Goal: Information Seeking & Learning: Understand process/instructions

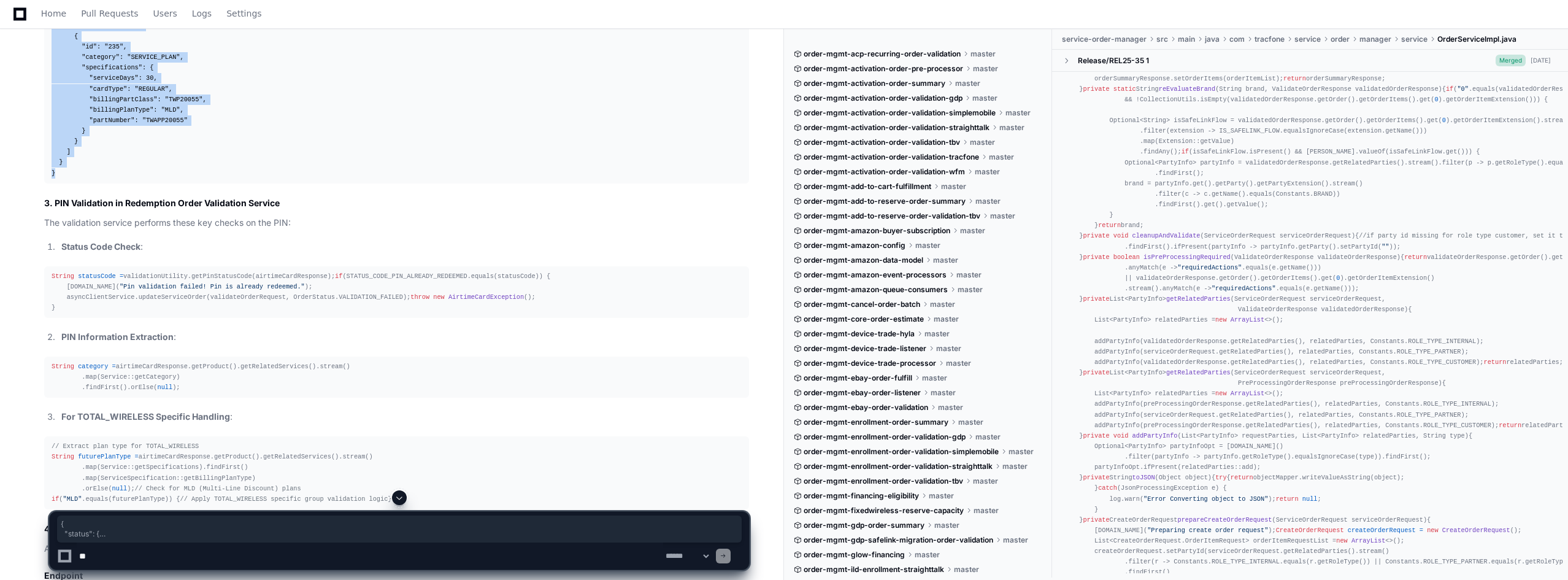
scroll to position [7172, 0]
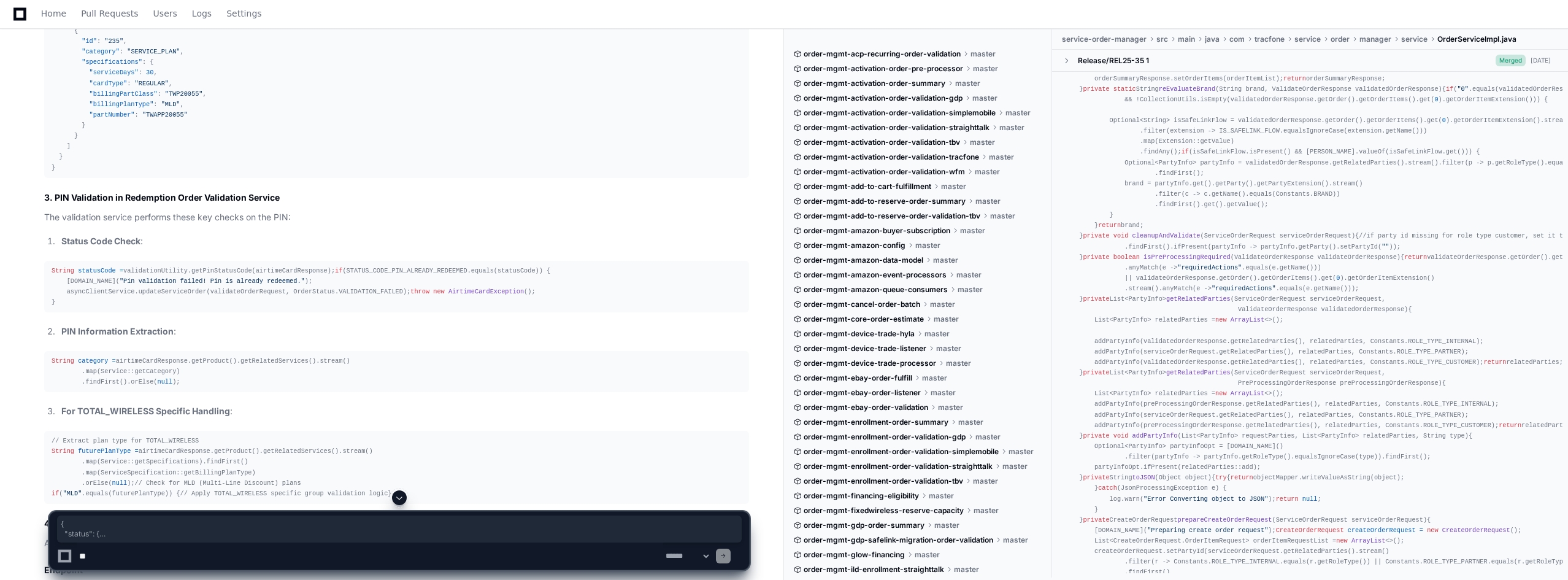
click at [90, 364] on span "category" at bounding box center [93, 361] width 30 height 8
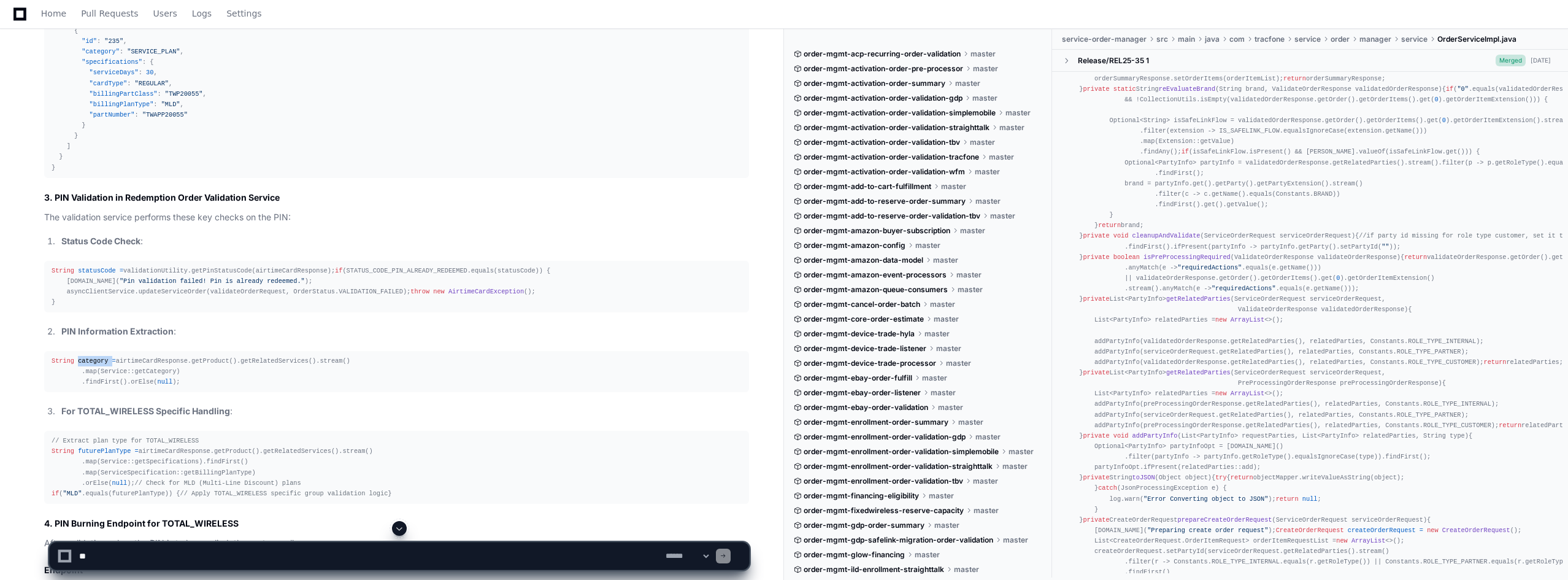
click at [90, 364] on span "category" at bounding box center [93, 361] width 30 height 8
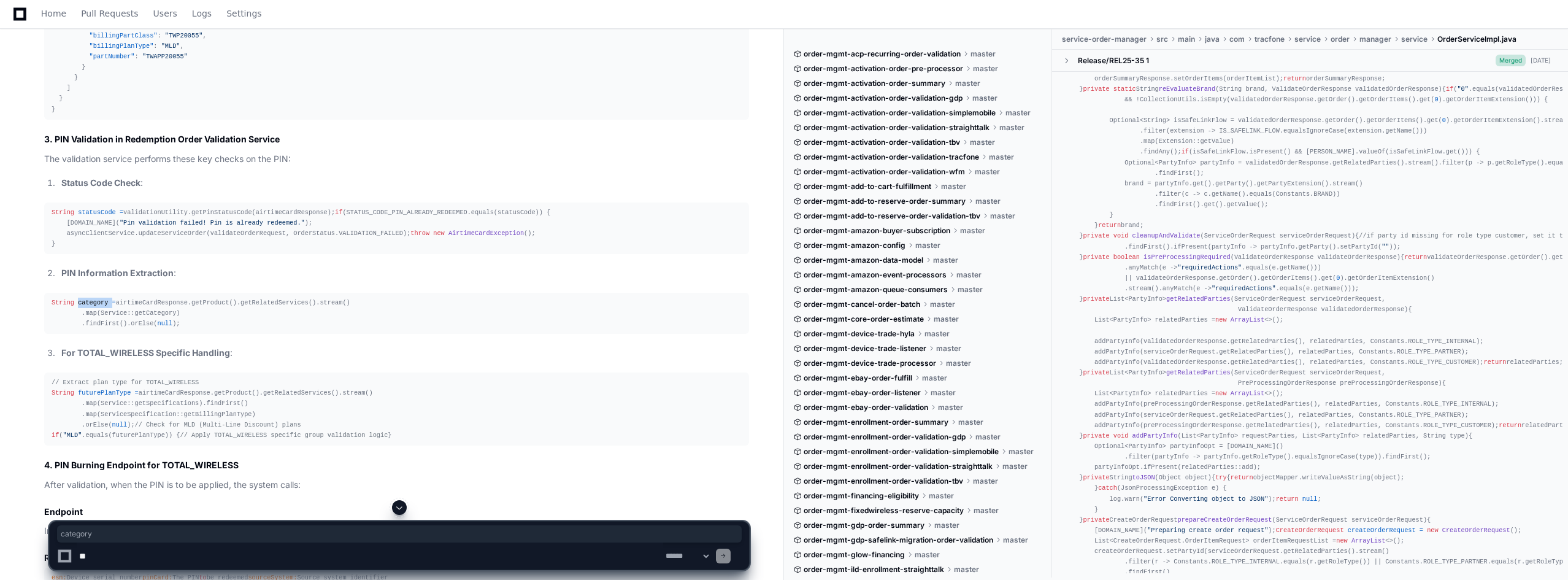
scroll to position [7234, 0]
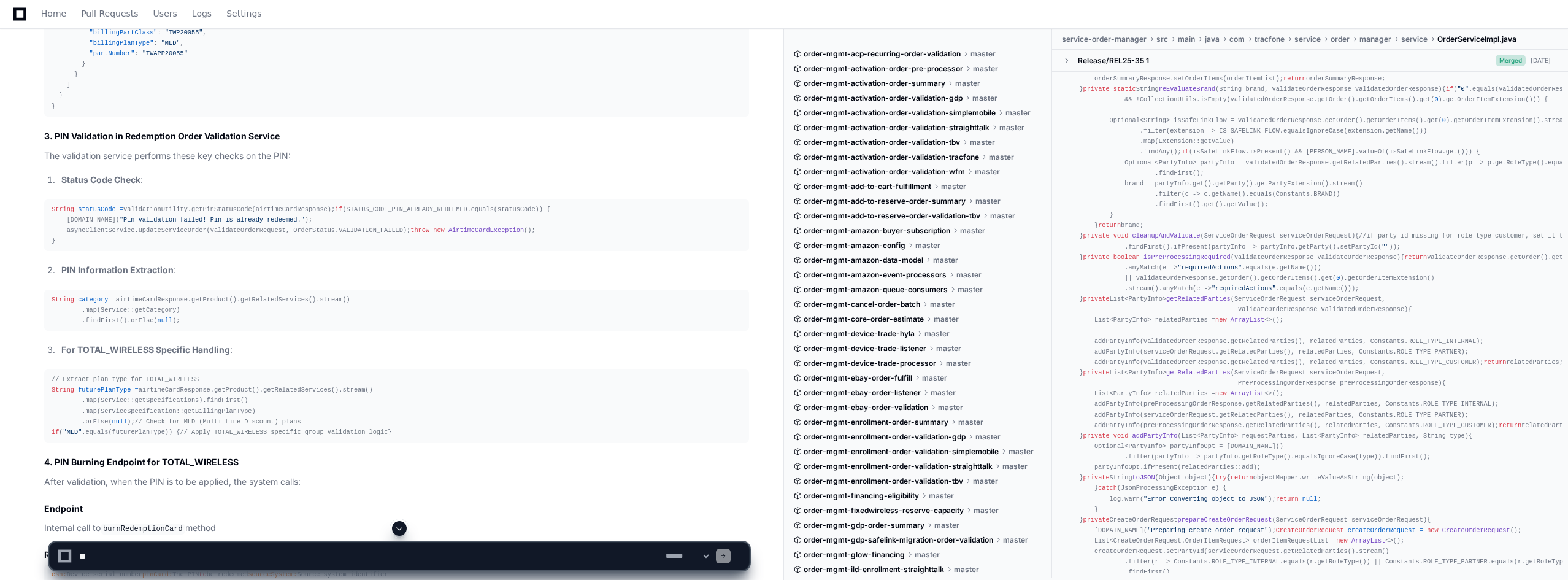
click at [109, 393] on span "futurePlanType" at bounding box center [104, 389] width 53 height 8
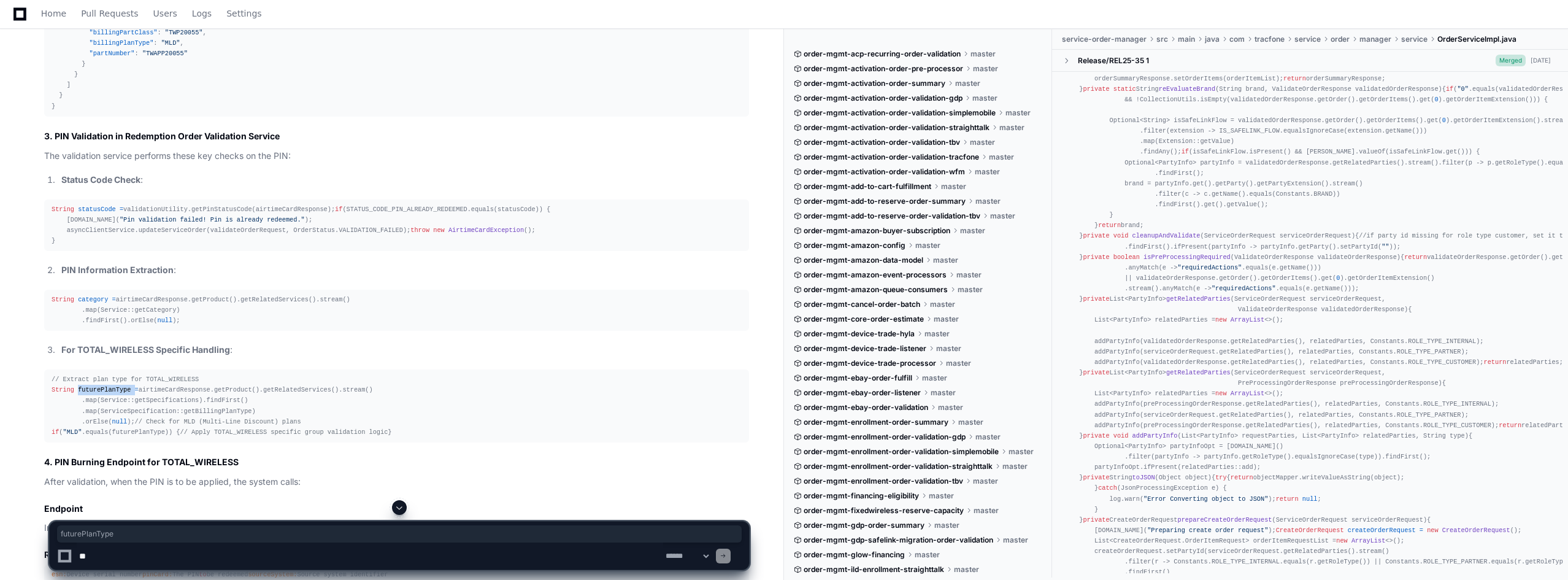
click at [109, 393] on span "futurePlanType" at bounding box center [104, 389] width 53 height 8
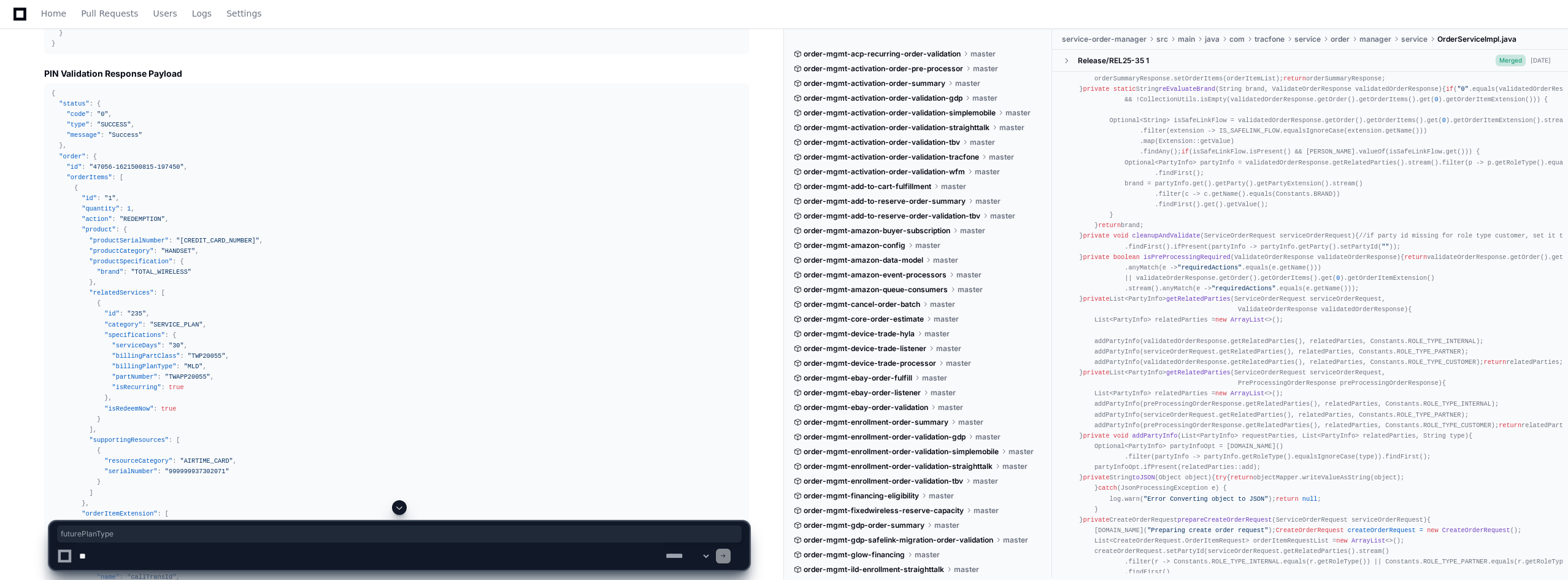
scroll to position [6006, 0]
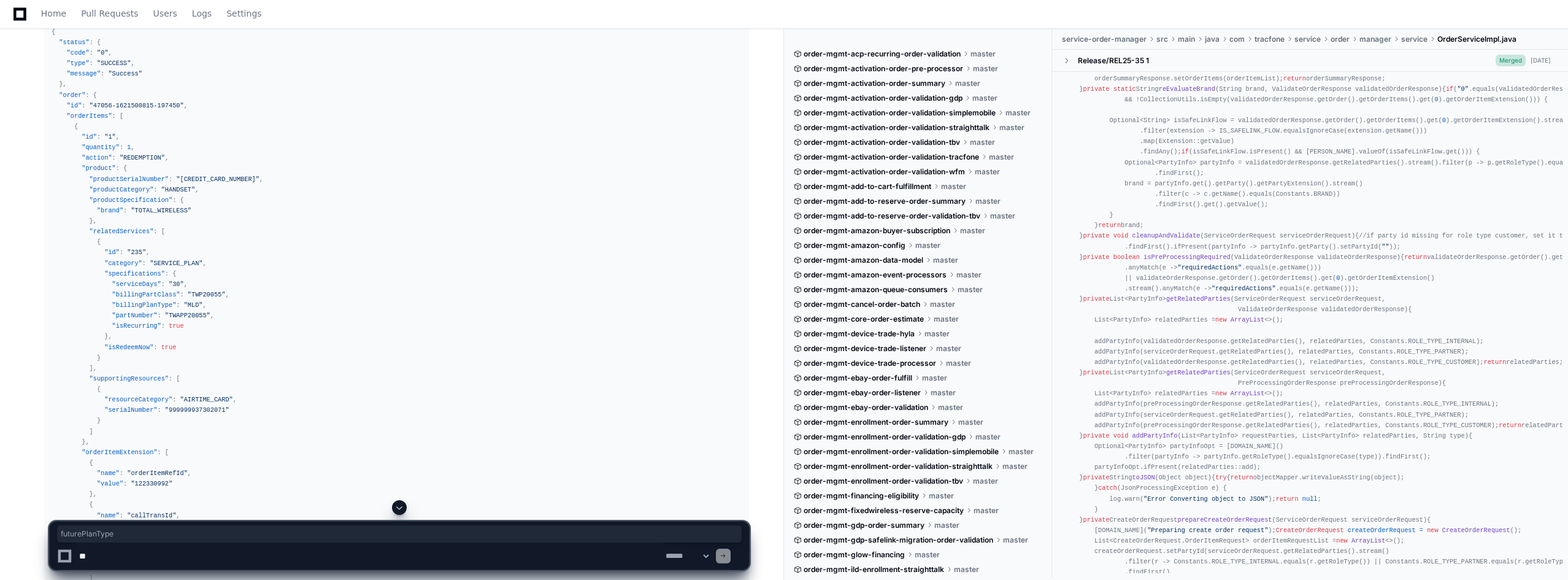
click at [128, 301] on span ""billingPlanType"" at bounding box center [144, 305] width 65 height 8
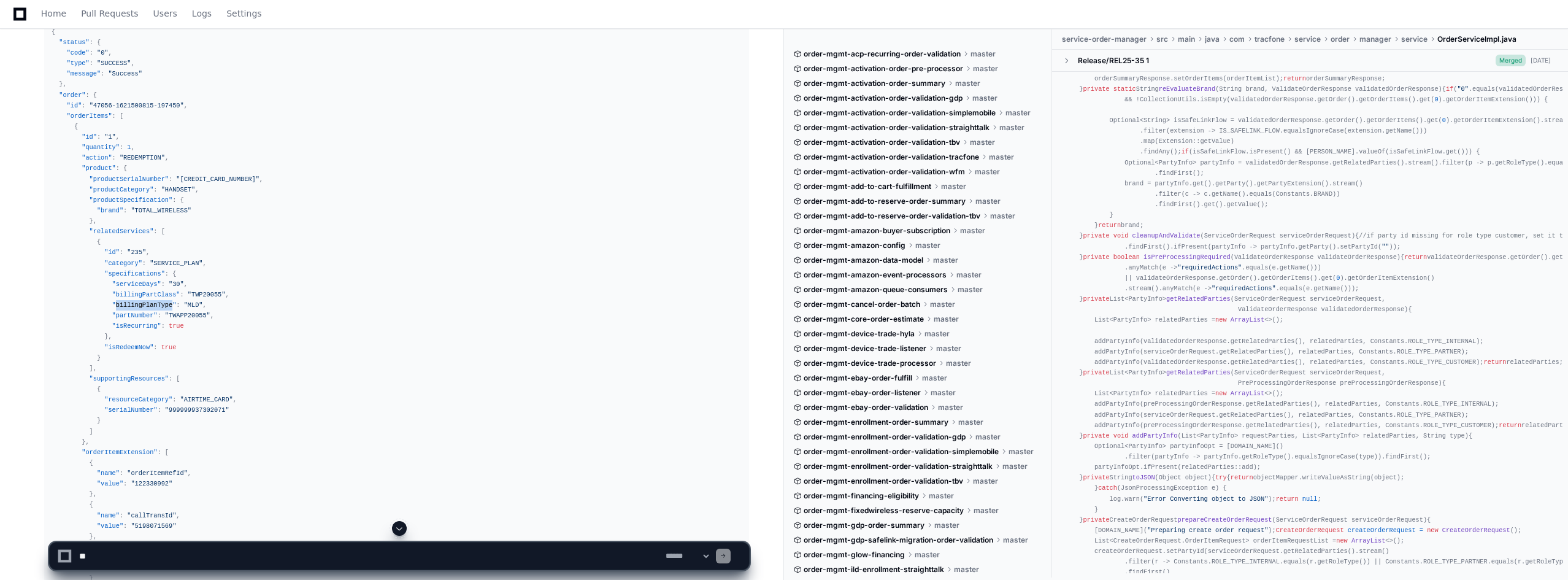
click at [128, 301] on span ""billingPlanType"" at bounding box center [144, 305] width 65 height 8
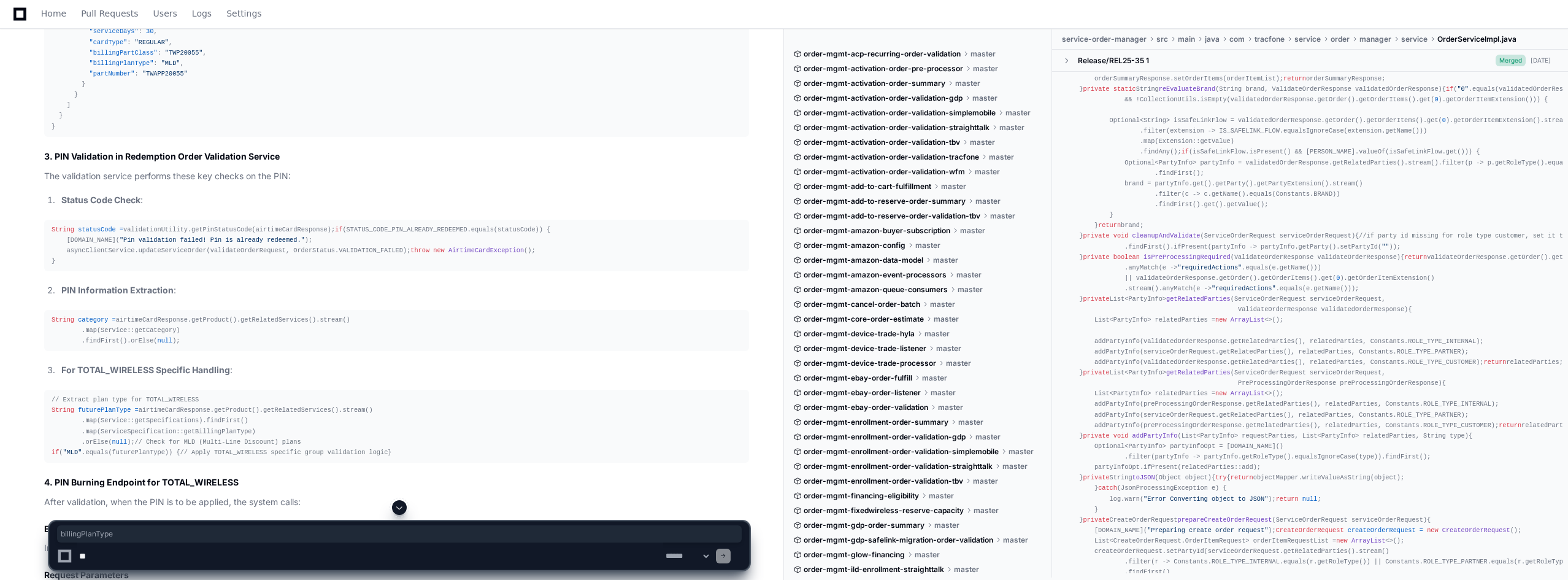
scroll to position [7295, 0]
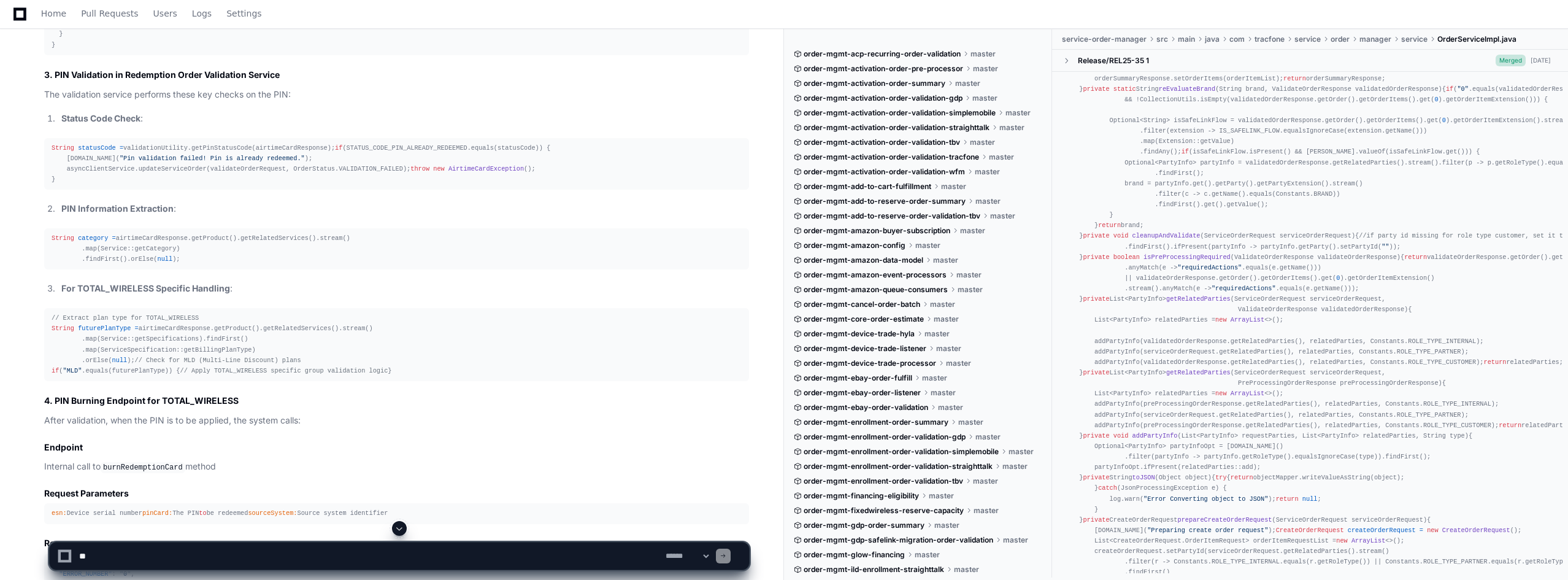
click at [93, 332] on span "futurePlanType" at bounding box center [104, 328] width 53 height 8
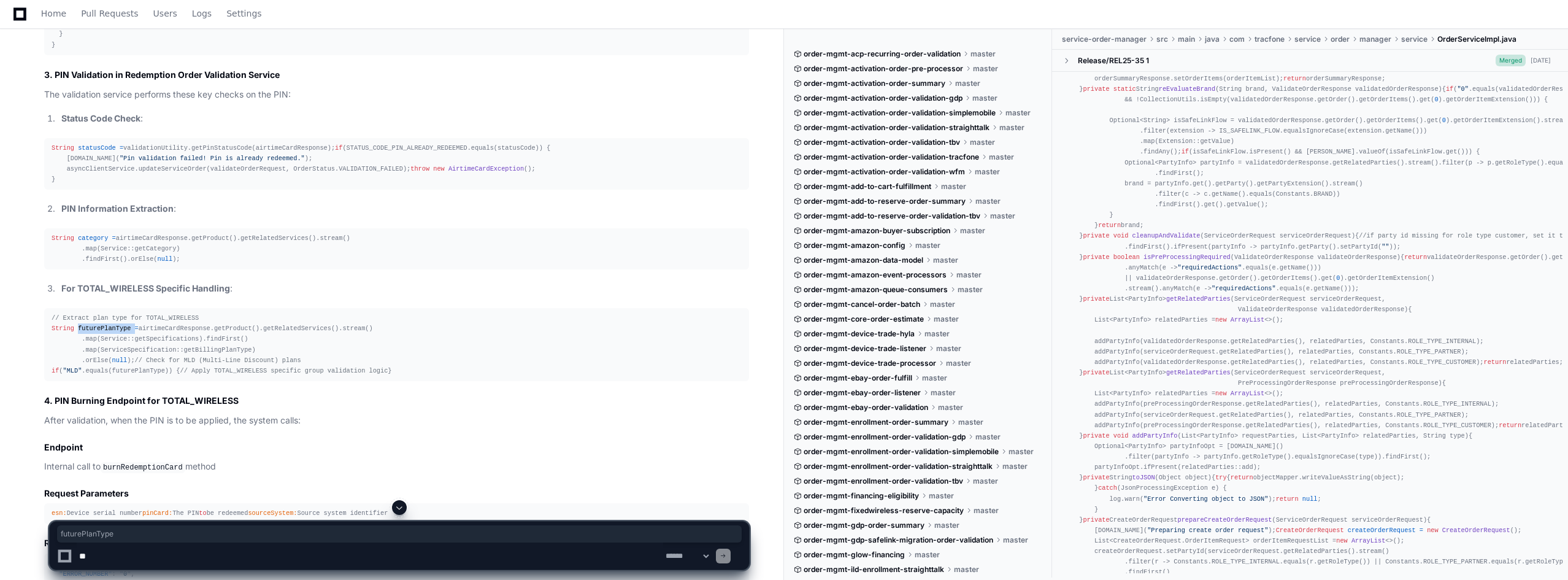
click at [93, 332] on span "futurePlanType" at bounding box center [104, 328] width 53 height 8
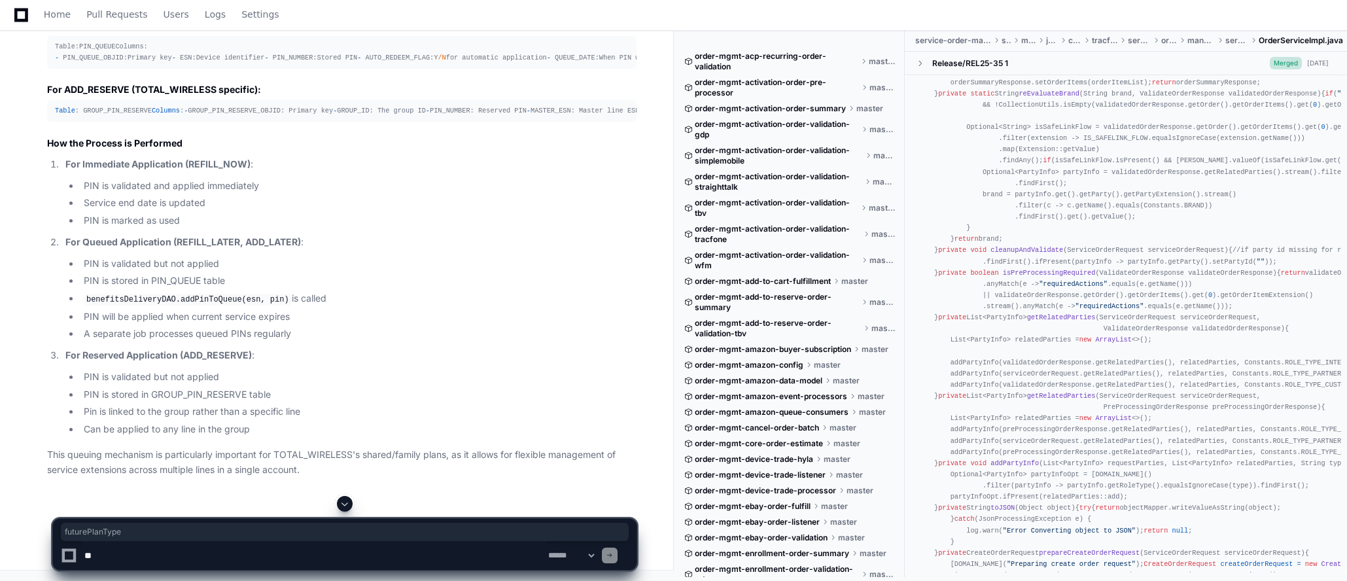
scroll to position [26546, 0]
drag, startPoint x: 85, startPoint y: 222, endPoint x: 205, endPoint y: 230, distance: 119.9
click at [205, 230] on ol "For Immediate Application (REFILL_NOW) : PIN is validated and applied immediate…" at bounding box center [341, 297] width 589 height 280
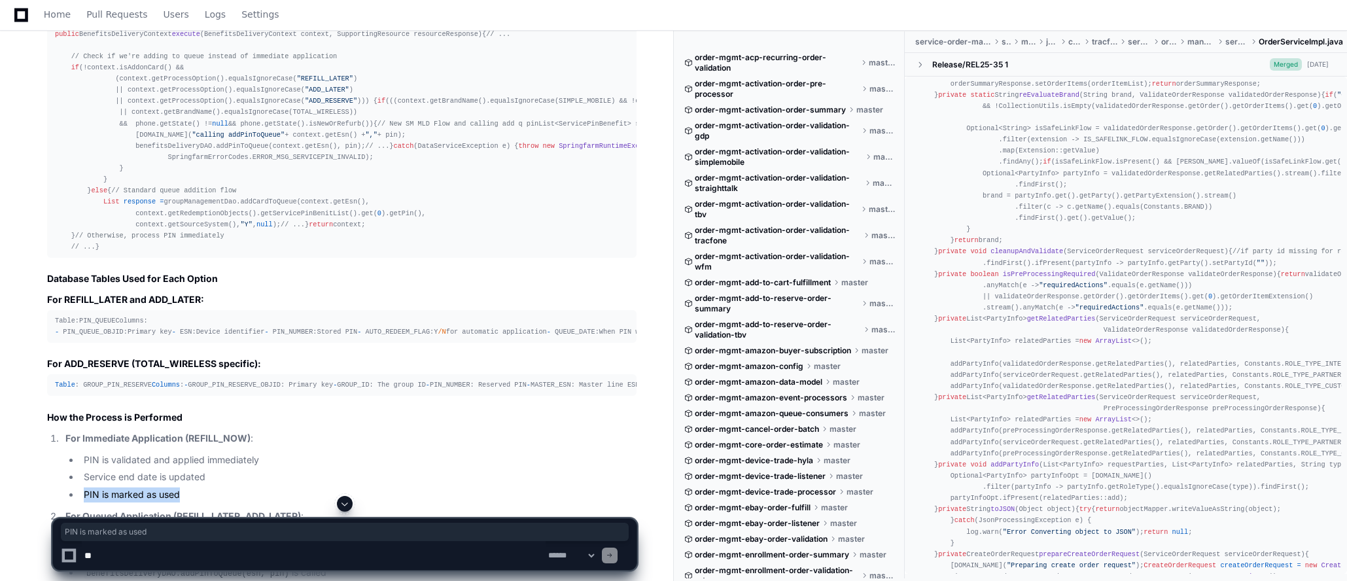
scroll to position [25042, 0]
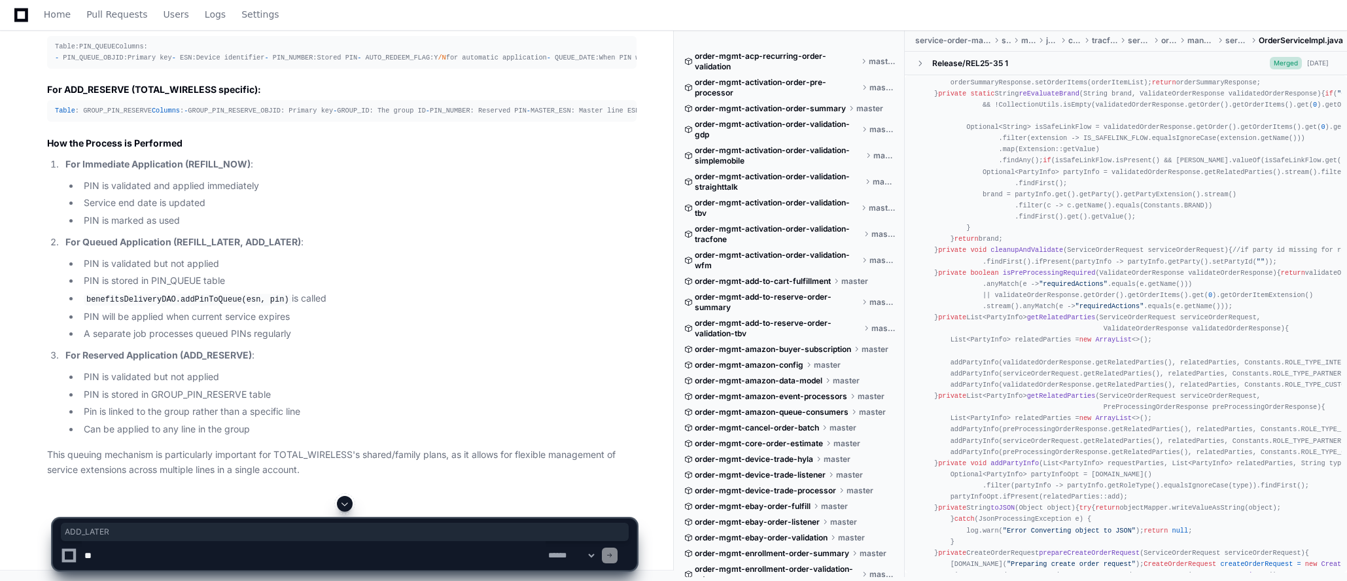
scroll to position [25434, 0]
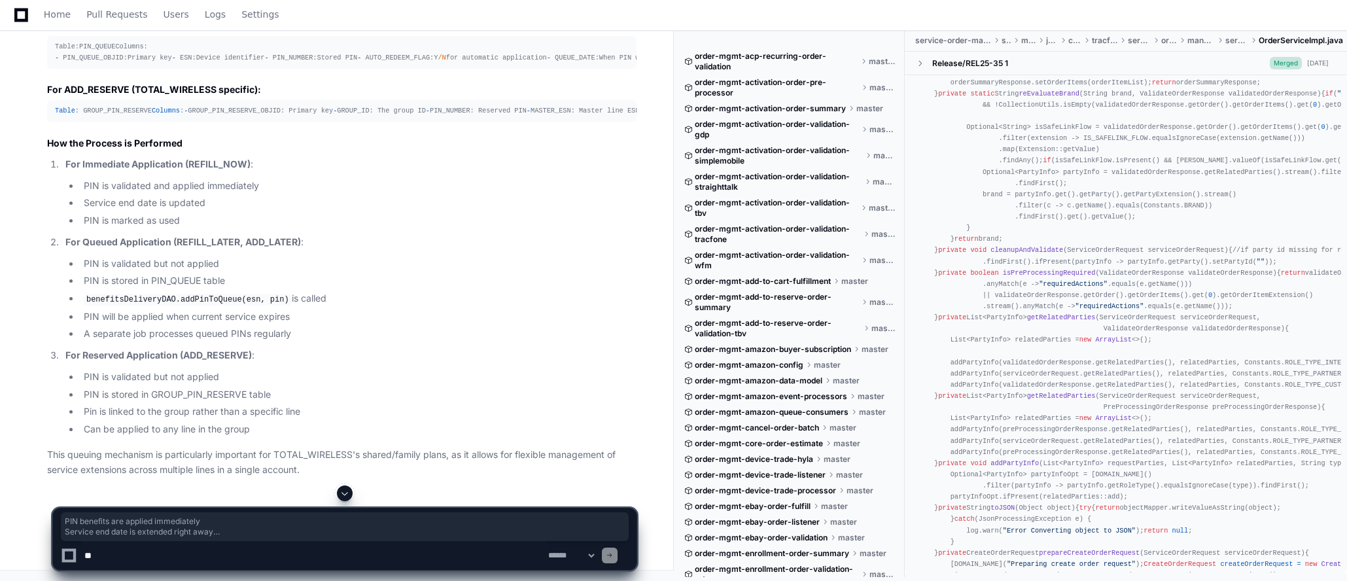
drag, startPoint x: 65, startPoint y: 129, endPoint x: 294, endPoint y: 169, distance: 232.2
drag, startPoint x: 65, startPoint y: 128, endPoint x: 271, endPoint y: 163, distance: 209.0
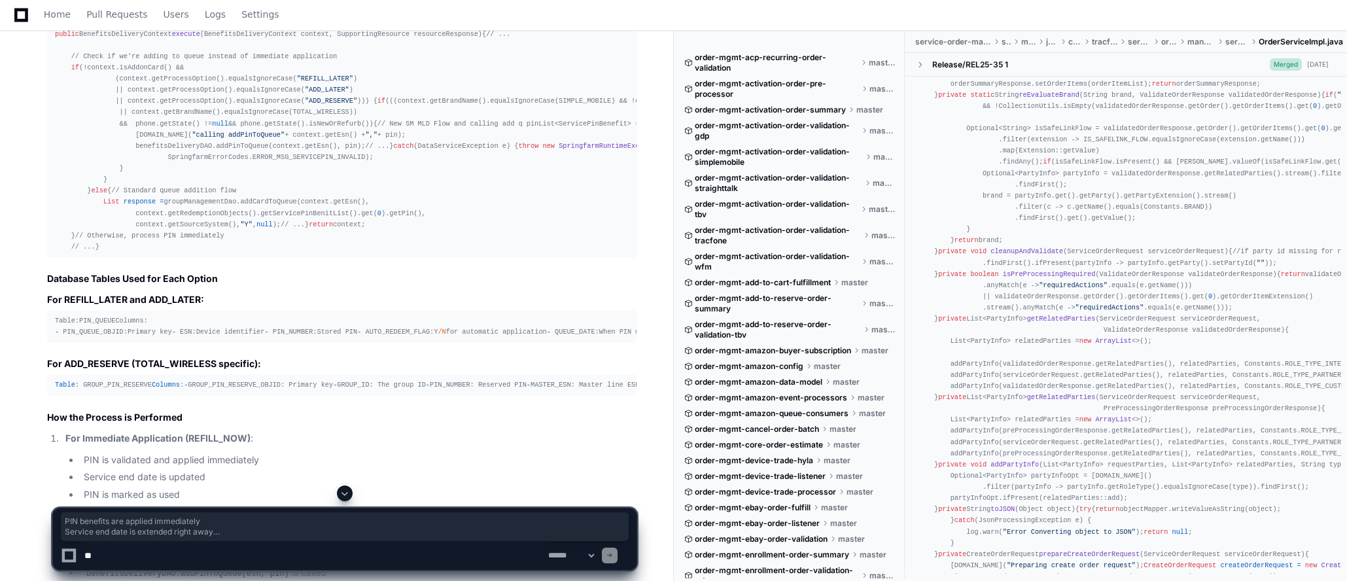
scroll to position [25042, 0]
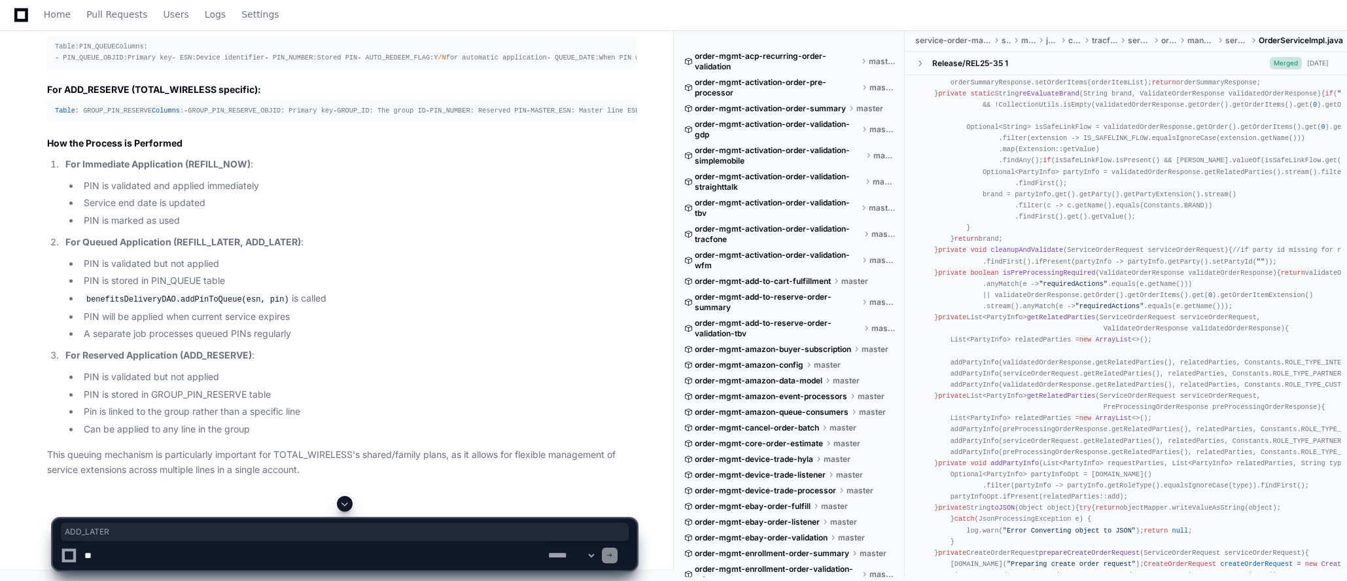
scroll to position [25434, 0]
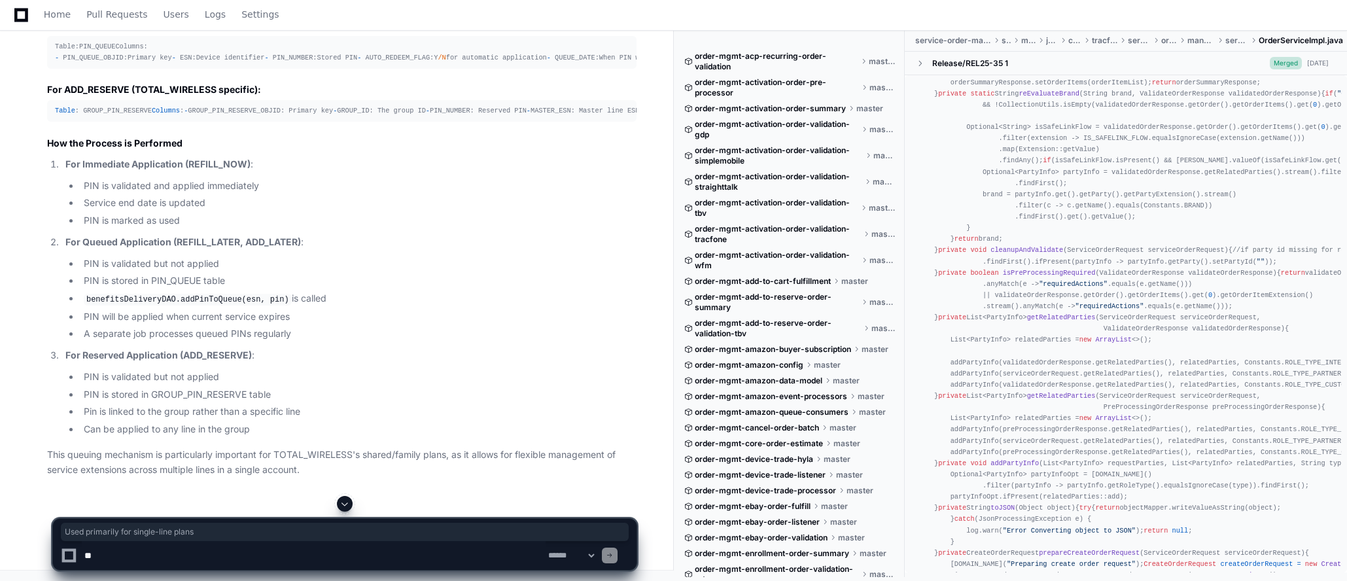
drag, startPoint x: 64, startPoint y: 292, endPoint x: 226, endPoint y: 289, distance: 161.6
click at [221, 163] on strong "For Immediate Application (REFILL_NOW)" at bounding box center [157, 163] width 185 height 11
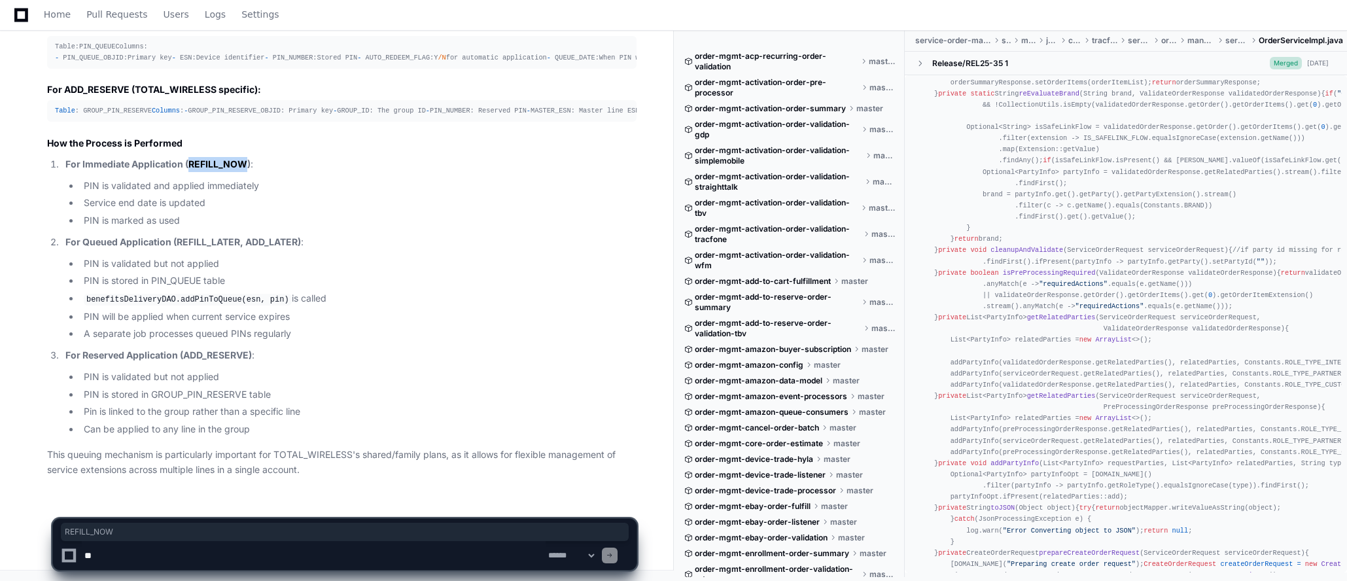
click at [216, 240] on strong "For Queued Application (REFILL_LATER, ADD_LATER)" at bounding box center [182, 241] width 235 height 11
click at [269, 137] on h2 "How the Process is Performed" at bounding box center [341, 143] width 589 height 13
drag, startPoint x: 84, startPoint y: 206, endPoint x: 252, endPoint y: 201, distance: 168.2
click at [252, 201] on li "Service end date is updated" at bounding box center [358, 203] width 557 height 15
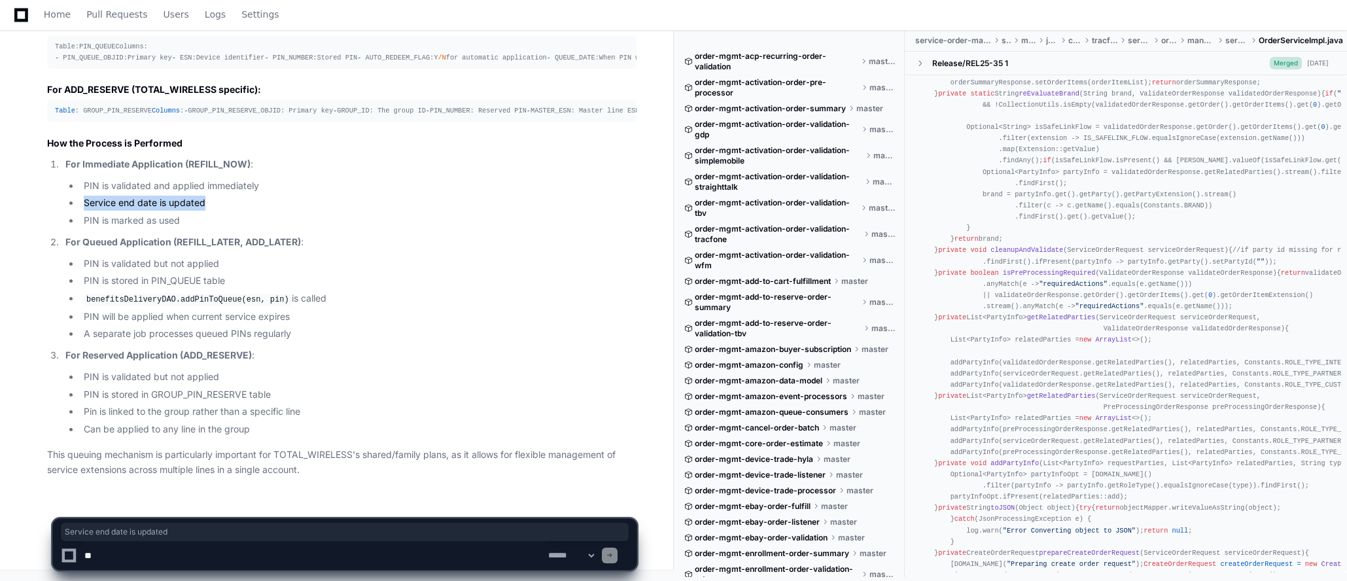
click at [199, 218] on li "PIN is marked as used" at bounding box center [358, 220] width 557 height 15
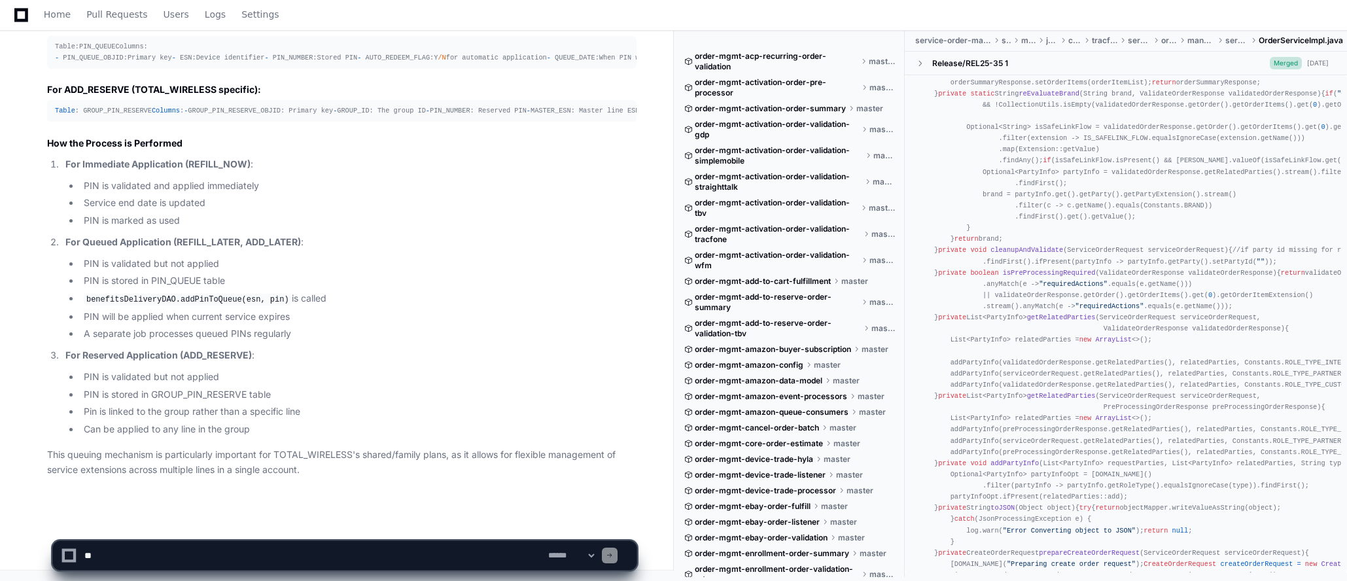
click at [320, 217] on li "PIN is marked as used" at bounding box center [358, 220] width 557 height 15
